Goal: Navigation & Orientation: Find specific page/section

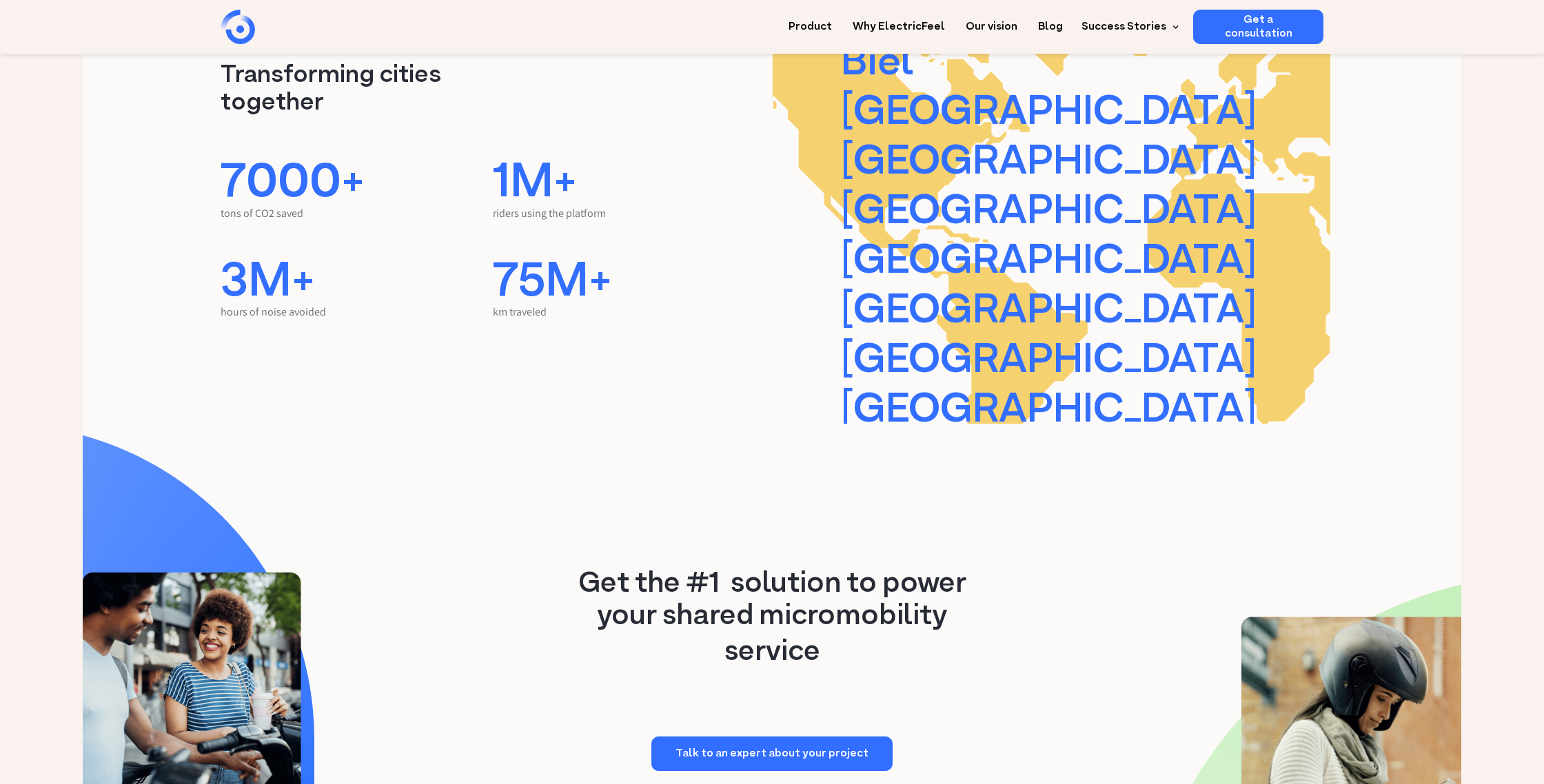
scroll to position [3463, 0]
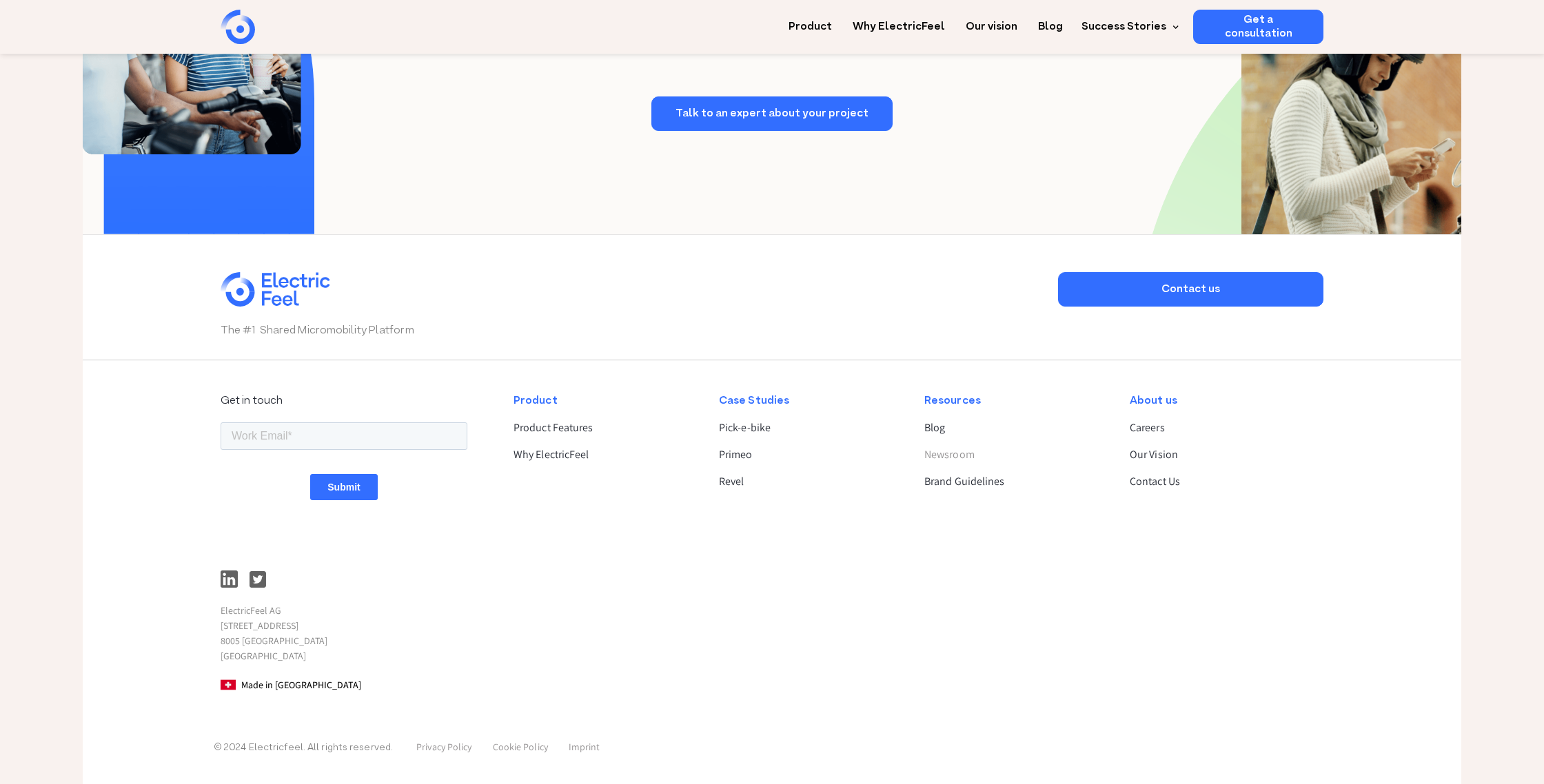
click at [966, 456] on link "Newsroom" at bounding box center [1015, 455] width 182 height 17
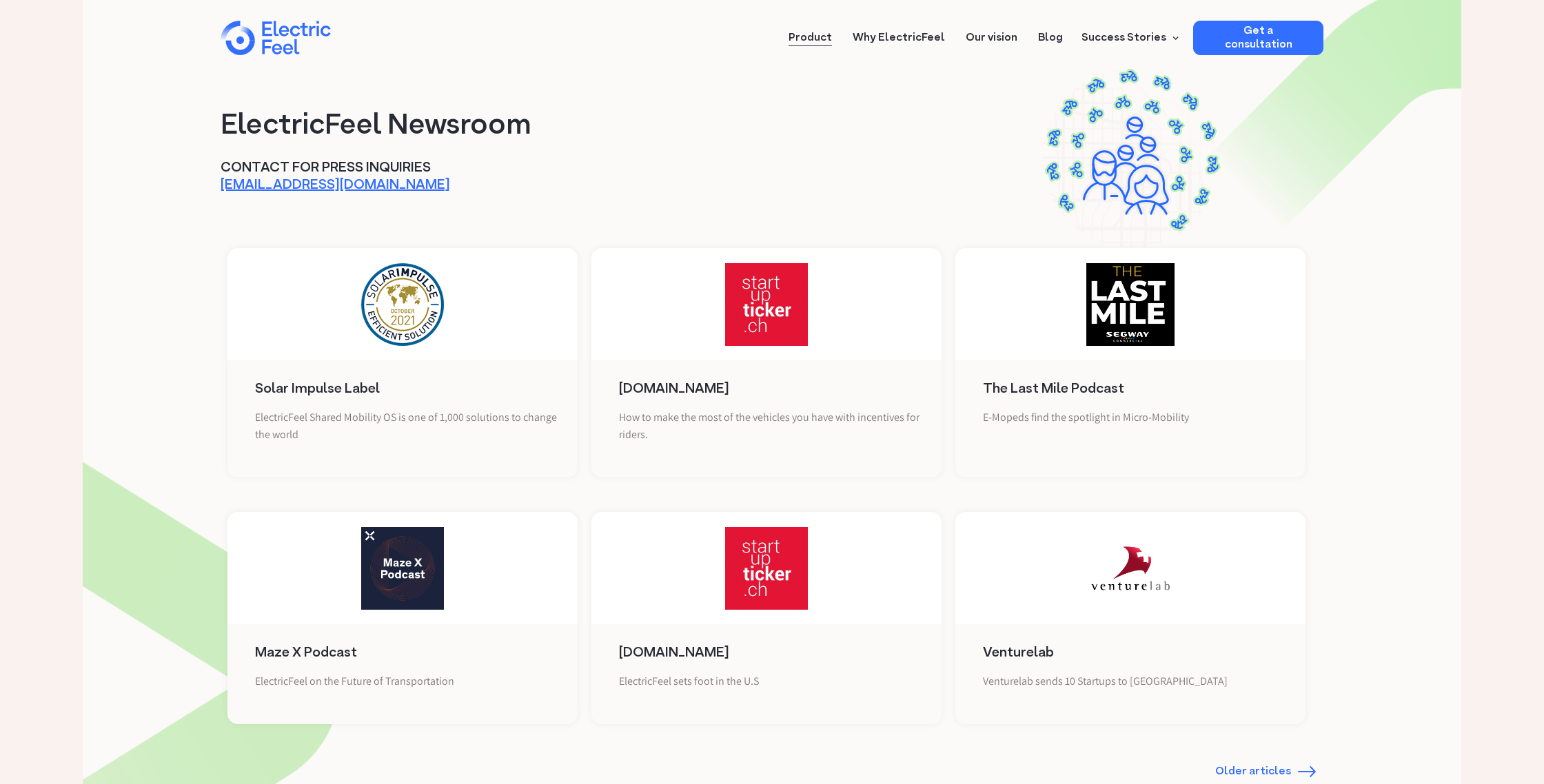
click at [816, 39] on link "Product" at bounding box center [811, 34] width 44 height 26
